Goal: Information Seeking & Learning: Check status

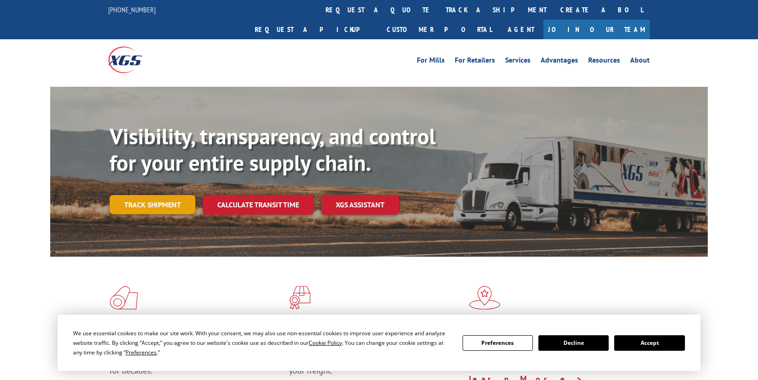
click at [156, 195] on link "Track shipment" at bounding box center [153, 204] width 86 height 19
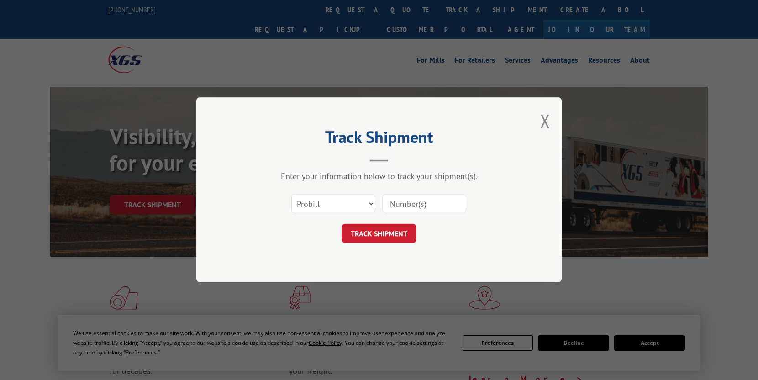
click at [442, 203] on input at bounding box center [424, 203] width 84 height 19
paste input "2869166"
type input "2869166"
click button "TRACK SHIPMENT" at bounding box center [379, 233] width 75 height 19
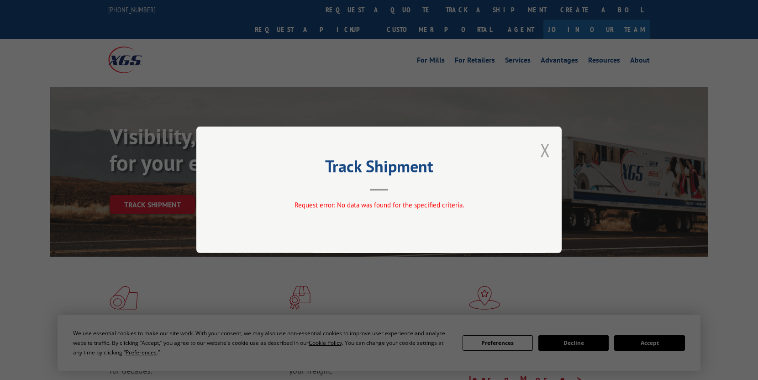
click at [547, 152] on button "Close modal" at bounding box center [545, 150] width 10 height 24
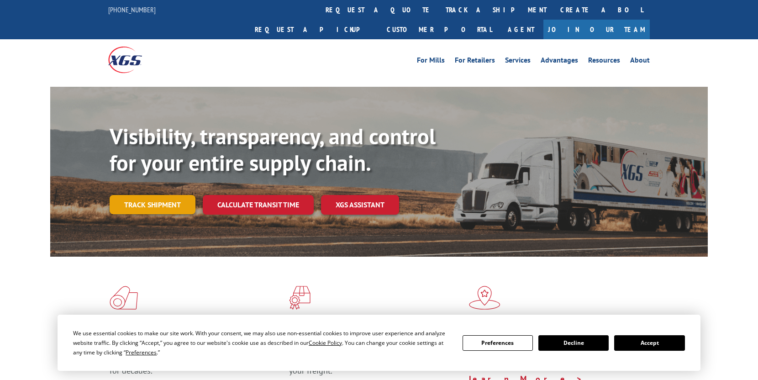
click at [170, 195] on link "Track shipment" at bounding box center [153, 204] width 86 height 19
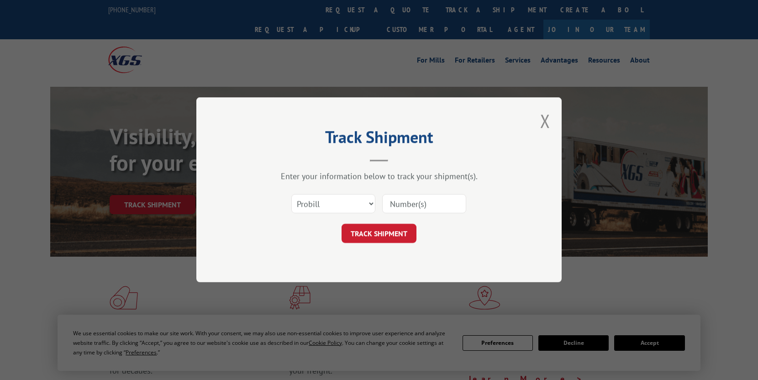
click at [435, 206] on input at bounding box center [424, 203] width 84 height 19
type input "2869166"
click at [360, 209] on select "Select category... Probill BOL PO" at bounding box center [333, 203] width 84 height 19
select select "bol"
click at [291, 194] on select "Select category... Probill BOL PO" at bounding box center [333, 203] width 84 height 19
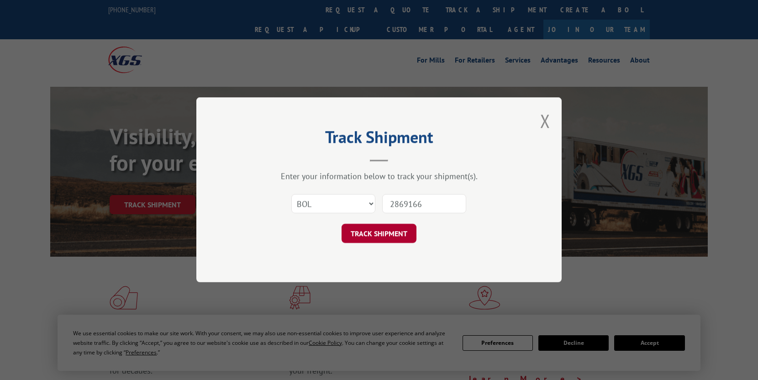
click at [386, 233] on button "TRACK SHIPMENT" at bounding box center [379, 233] width 75 height 19
